Goal: Browse casually: Explore the website without a specific task or goal

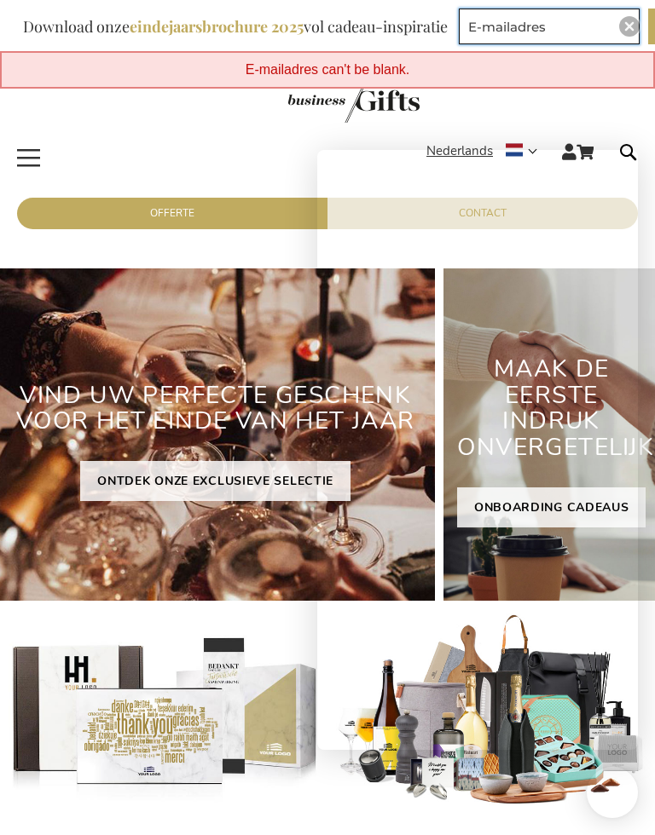
click at [639, 17] on input "E-mailadres" at bounding box center [549, 27] width 181 height 36
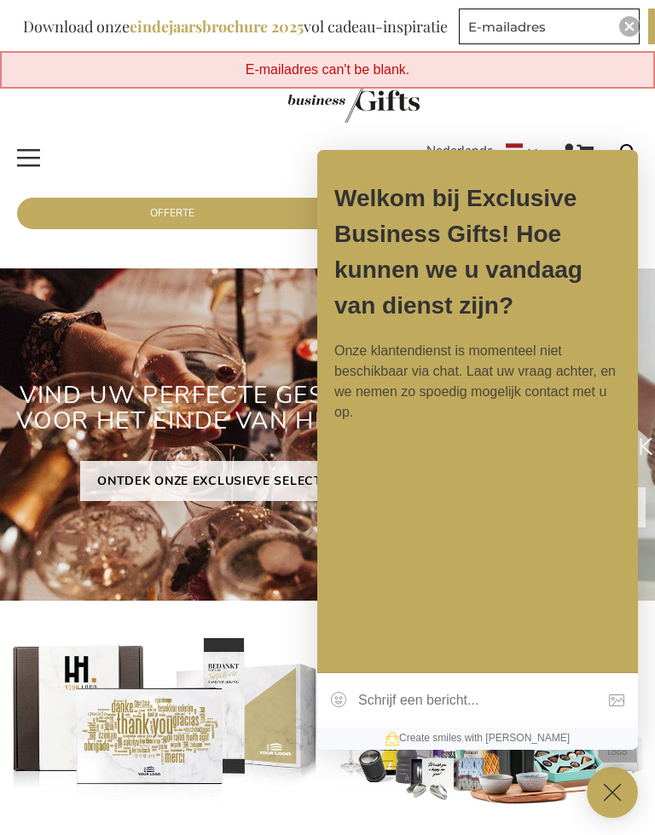
click at [624, 83] on div "E-mailadres can't be blank." at bounding box center [327, 70] width 655 height 38
click at [639, 16] on input "E-mailadres" at bounding box center [549, 27] width 181 height 36
click at [639, 28] on input "E-mailadres" at bounding box center [549, 27] width 181 height 36
click at [639, 34] on input "E-mailadres" at bounding box center [549, 27] width 181 height 36
click at [629, 43] on input "E-mailadres" at bounding box center [549, 27] width 181 height 36
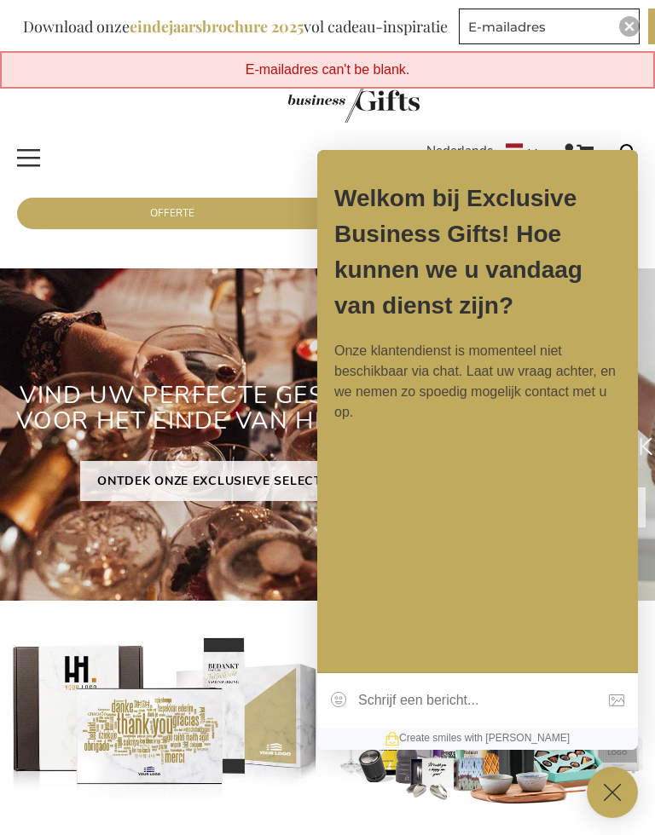
click at [32, 44] on div "Download onze eindejaarsbrochure 2025 vol cadeau-inspiratie" at bounding box center [235, 27] width 440 height 36
click at [570, 602] on div "Welkom bij Exclusive Business Gifts! Hoe kunnen we u vandaag van dienst zijn? O…" at bounding box center [477, 411] width 320 height 523
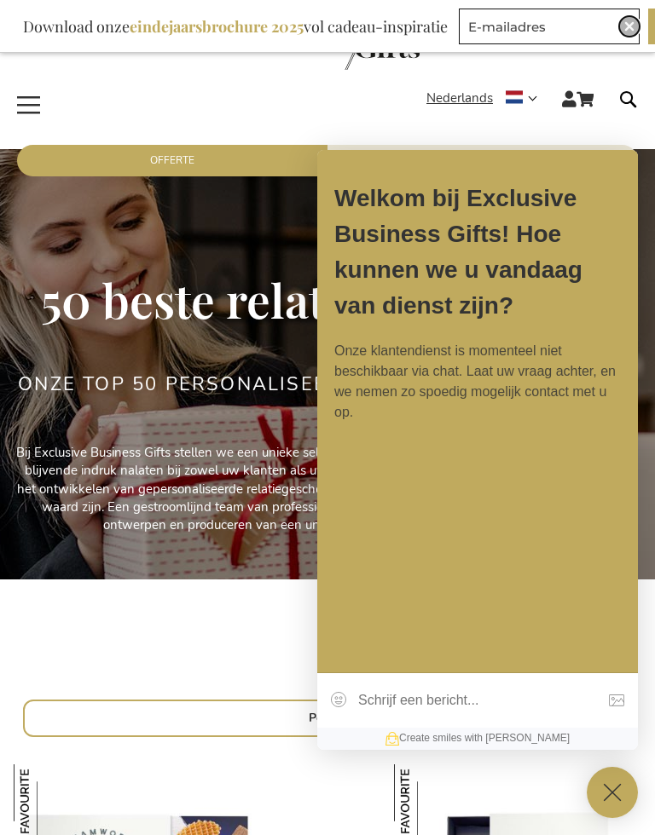
click at [628, 22] on img "Close" at bounding box center [629, 26] width 10 height 10
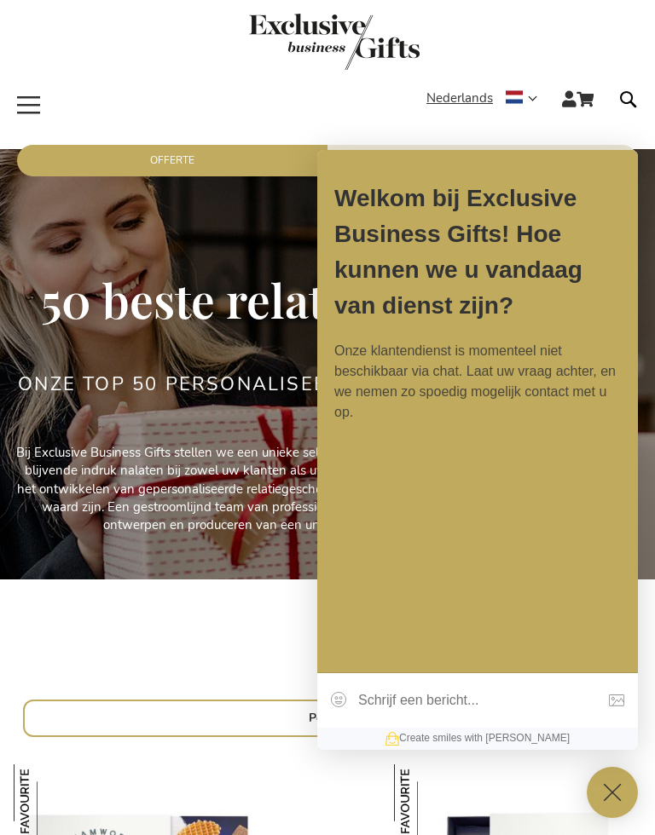
click at [631, 24] on link "store logo" at bounding box center [334, 44] width 641 height 61
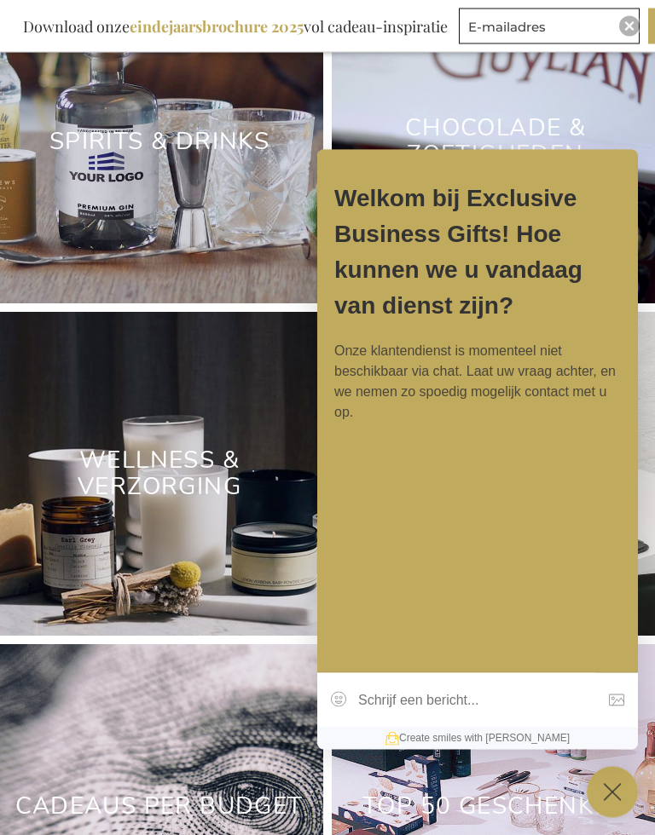
scroll to position [5906, 0]
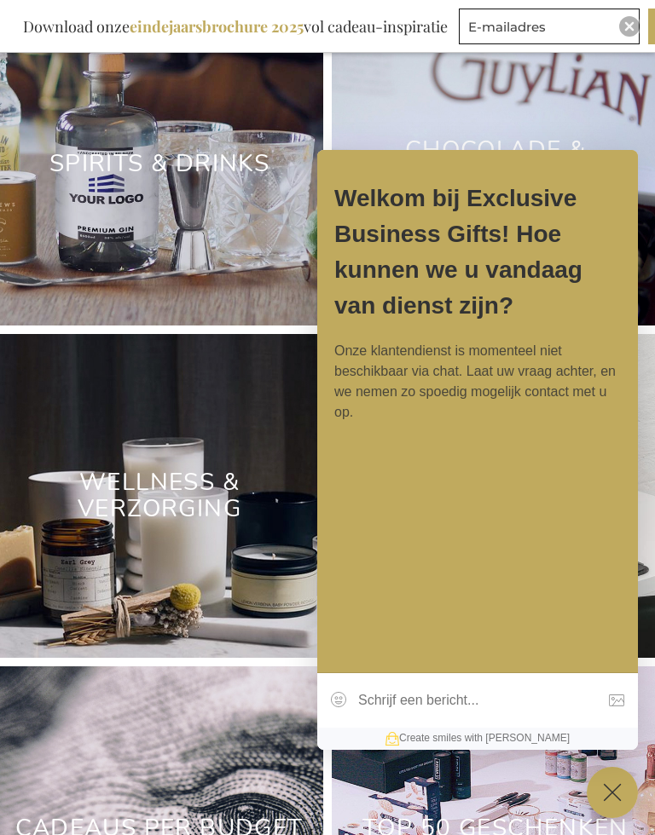
click at [571, 588] on div "Welkom bij Exclusive Business Gifts! Hoe kunnen we u vandaag van dienst zijn? O…" at bounding box center [477, 411] width 320 height 523
